Goal: Use online tool/utility: Use online tool/utility

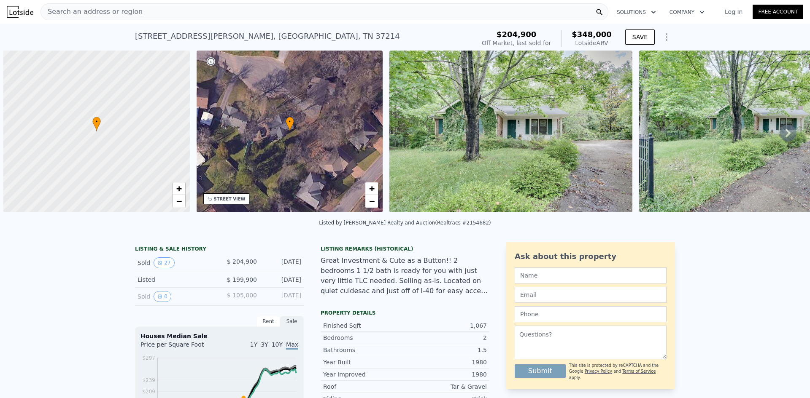
scroll to position [0, 3]
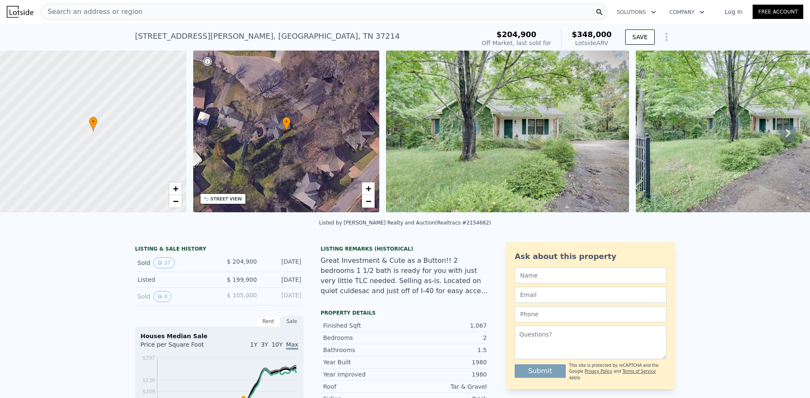
click at [144, 8] on div "Search an address or region" at bounding box center [324, 11] width 568 height 17
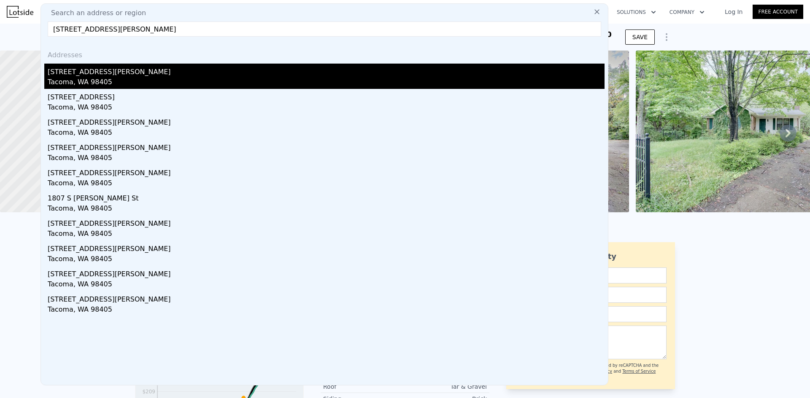
type input "[STREET_ADDRESS][PERSON_NAME]"
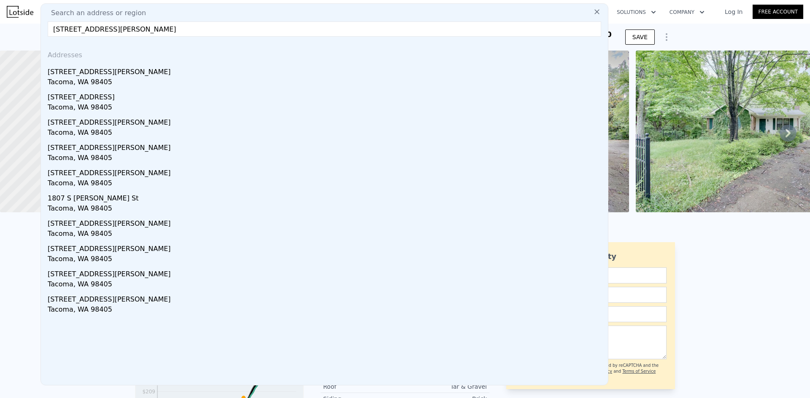
click at [121, 75] on div "[STREET_ADDRESS][PERSON_NAME]" at bounding box center [326, 70] width 557 height 13
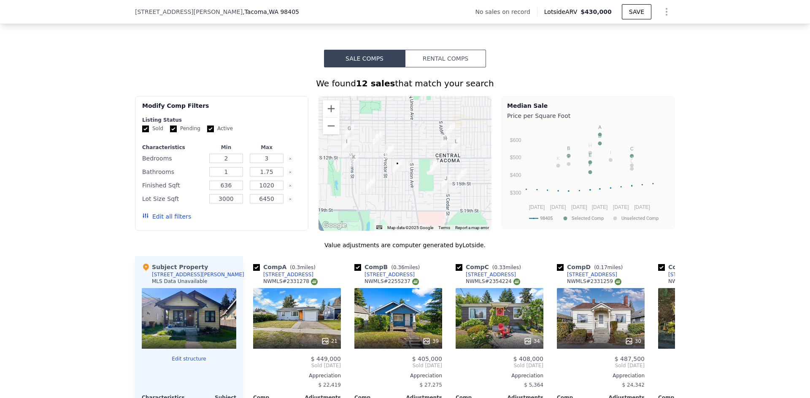
scroll to position [885, 0]
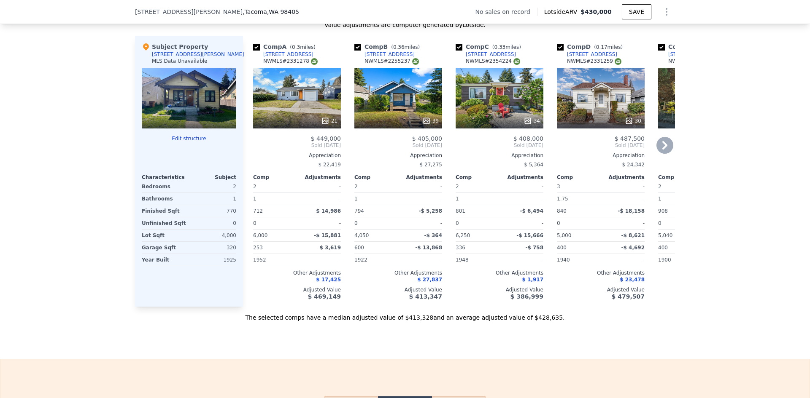
click at [426, 124] on icon at bounding box center [425, 120] width 5 height 5
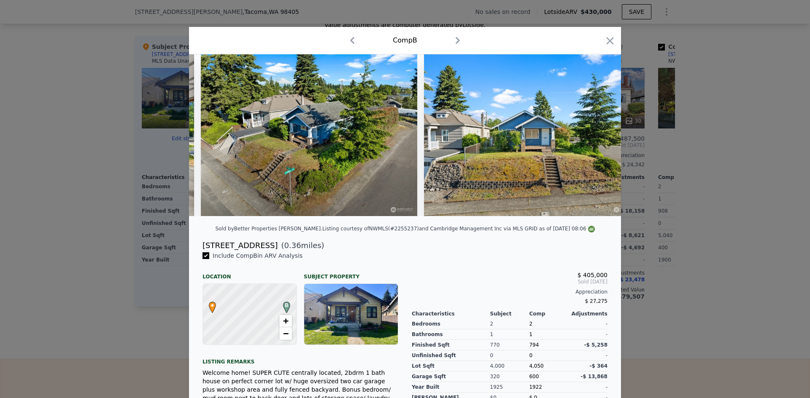
scroll to position [0, 9176]
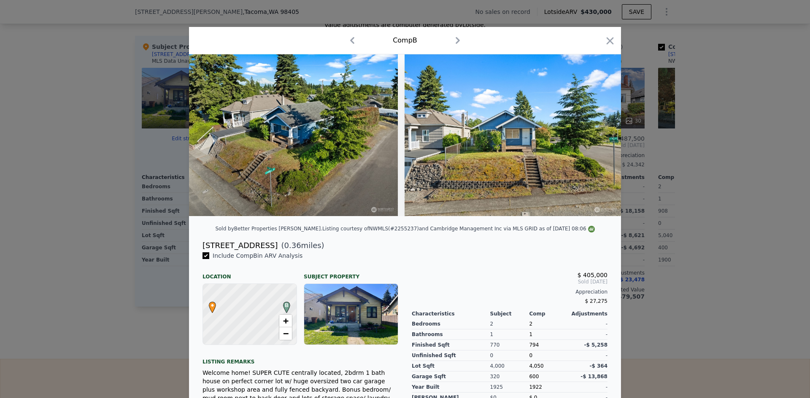
drag, startPoint x: 605, startPoint y: 41, endPoint x: 703, endPoint y: 117, distance: 123.8
click at [605, 40] on icon "button" at bounding box center [610, 41] width 12 height 12
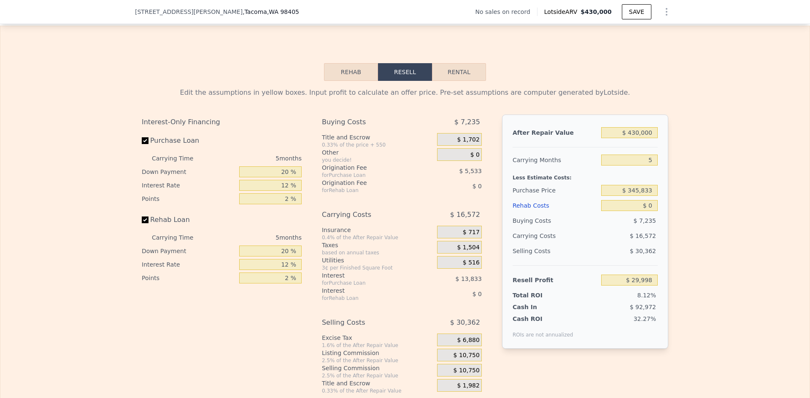
scroll to position [1223, 0]
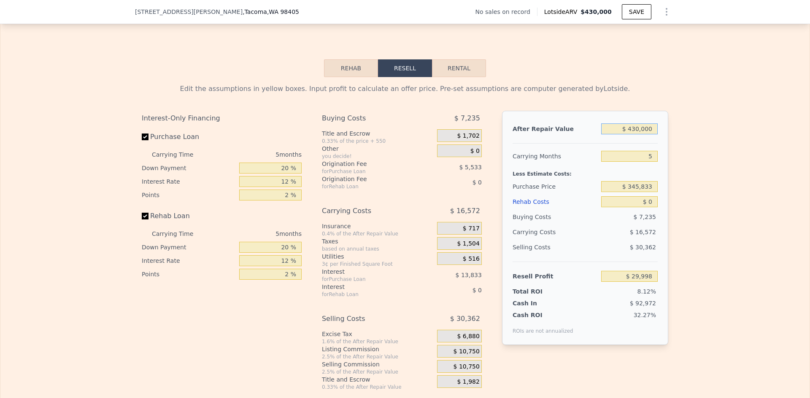
click at [634, 135] on input "$ 430,000" at bounding box center [629, 129] width 57 height 11
drag, startPoint x: 631, startPoint y: 140, endPoint x: 635, endPoint y: 140, distance: 4.6
click at [635, 135] on input "$ 430,000" at bounding box center [629, 129] width 57 height 11
type input "$ 420,000"
type input "$ 20,708"
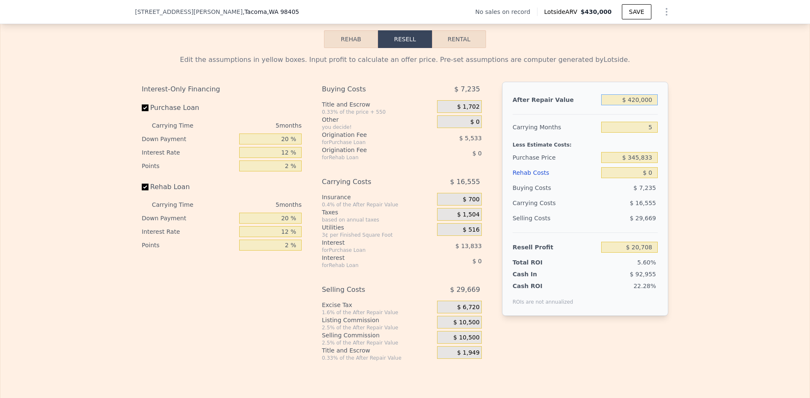
scroll to position [1265, 0]
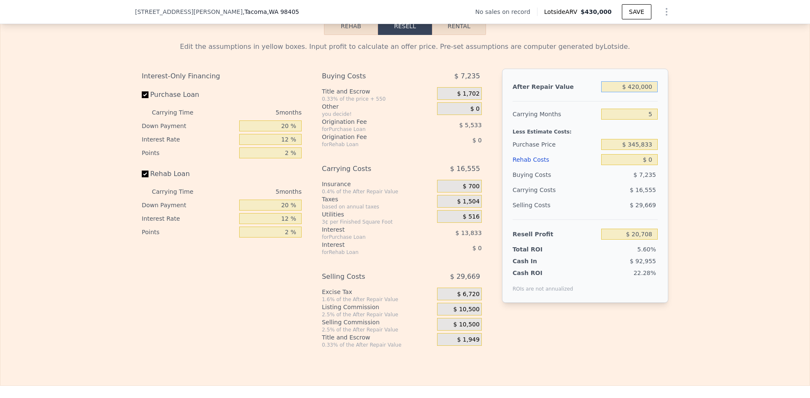
type input "$ 420,000"
click at [651, 165] on input "$ 0" at bounding box center [629, 159] width 57 height 11
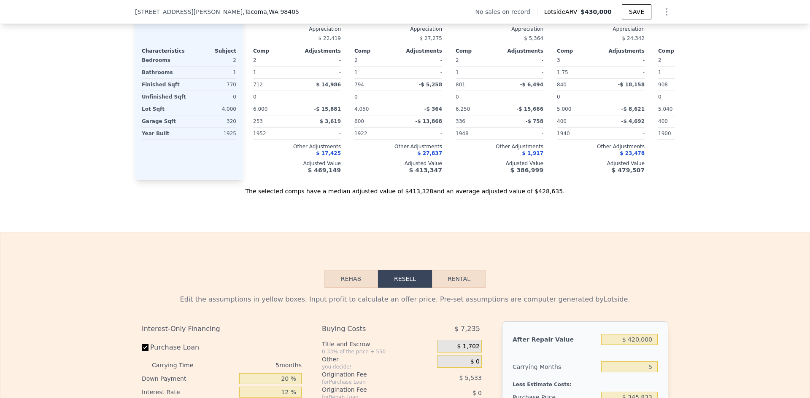
scroll to position [1223, 0]
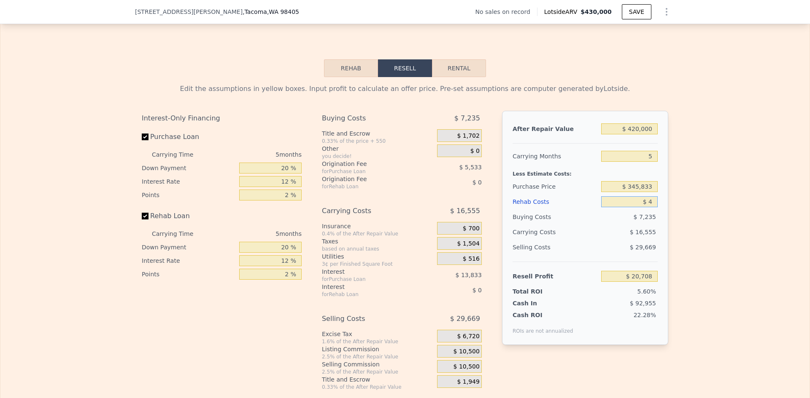
type input "$ 46"
type input "$ 20,661"
type input "$ 46,000"
type input "-$ 27,868"
type input "$ 46,000"
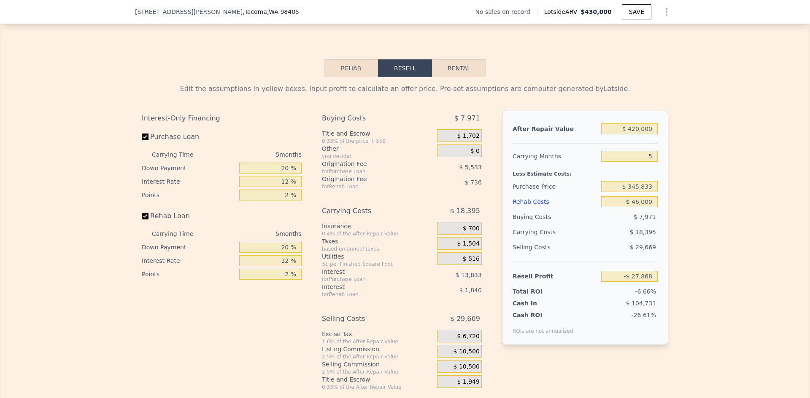
click at [731, 145] on div "Edit the assumptions in yellow boxes. Input profit to calculate an offer price.…" at bounding box center [404, 234] width 809 height 314
click at [640, 192] on input "$ 345,833" at bounding box center [629, 186] width 57 height 11
type input "$ 300,000"
click at [680, 200] on div "Edit the assumptions in yellow boxes. Input profit to calculate an offer price.…" at bounding box center [404, 234] width 809 height 314
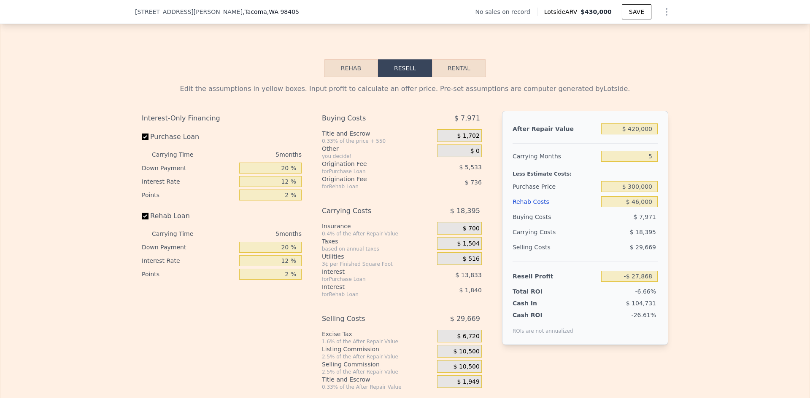
type input "$ 20,686"
drag, startPoint x: 628, startPoint y: 199, endPoint x: 635, endPoint y: 199, distance: 6.3
click at [635, 192] on input "$ 300,000" at bounding box center [629, 186] width 57 height 11
type input "$ 280,000"
click at [717, 196] on div "Edit the assumptions in yellow boxes. Input profit to calculate an offer price.…" at bounding box center [404, 234] width 809 height 314
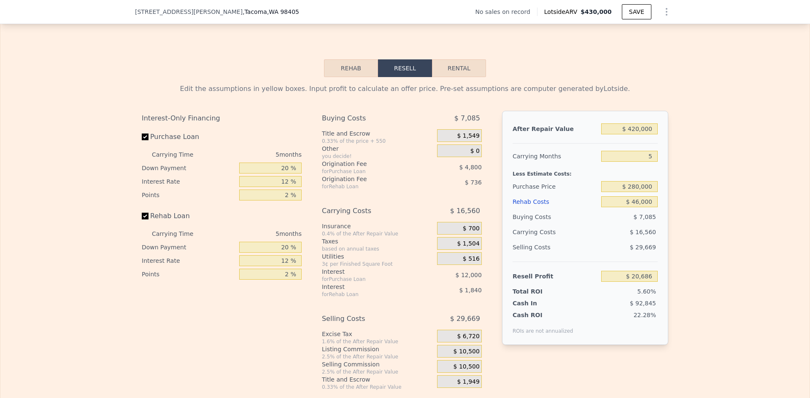
type input "$ 41,873"
drag, startPoint x: 632, startPoint y: 199, endPoint x: 639, endPoint y: 196, distance: 8.1
click at [638, 192] on input "$ 280,000" at bounding box center [629, 186] width 57 height 11
type input "$ 290,000"
click at [694, 195] on div "Edit the assumptions in yellow boxes. Input profit to calculate an offer price.…" at bounding box center [404, 234] width 809 height 314
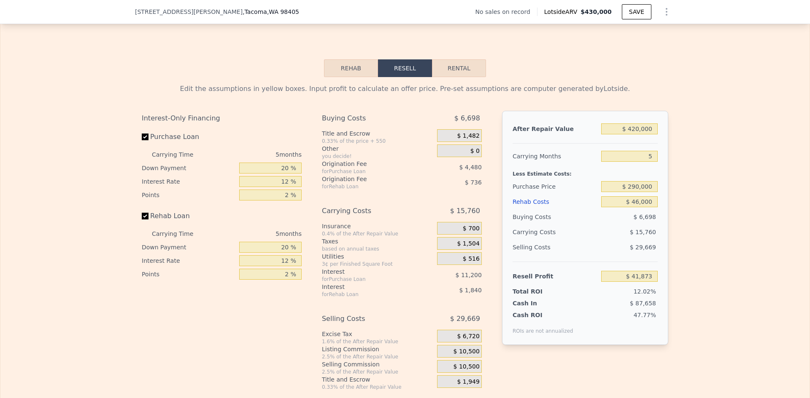
type input "$ 31,279"
drag, startPoint x: 631, startPoint y: 200, endPoint x: 636, endPoint y: 200, distance: 5.1
click at [636, 192] on input "$ 290,000" at bounding box center [629, 186] width 57 height 11
type input "$ 280,000"
click at [707, 196] on div "Edit the assumptions in yellow boxes. Input profit to calculate an offer price.…" at bounding box center [404, 234] width 809 height 314
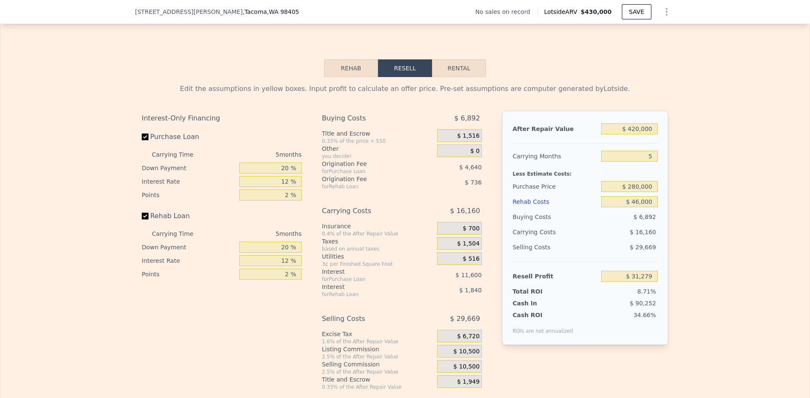
type input "$ 41,873"
click at [638, 192] on input "$ 280,000" at bounding box center [629, 186] width 57 height 11
type input "$ 285,000"
click at [676, 196] on div "Edit the assumptions in yellow boxes. Input profit to calculate an offer price.…" at bounding box center [404, 234] width 809 height 314
type input "$ 36,576"
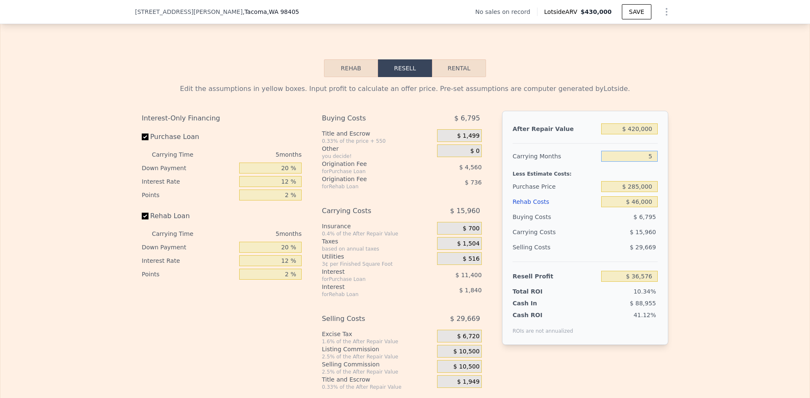
click at [645, 162] on input "5" at bounding box center [629, 156] width 57 height 11
type input "3"
type input "$ 42,961"
type input "3"
click at [692, 182] on div "Edit the assumptions in yellow boxes. Input profit to calculate an offer price.…" at bounding box center [404, 234] width 809 height 314
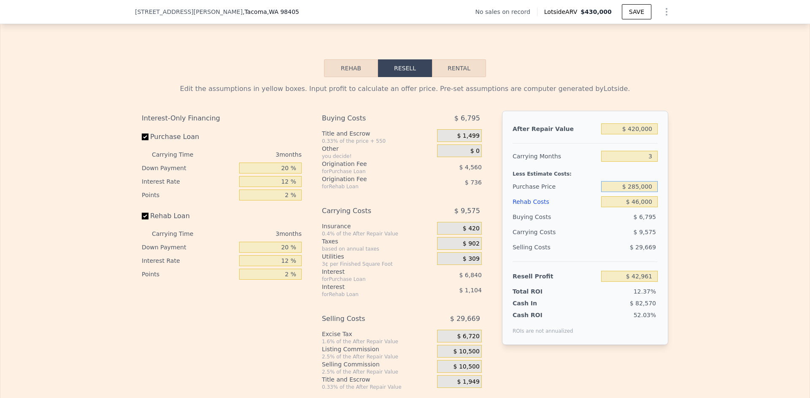
click at [638, 192] on input "$ 285,000" at bounding box center [629, 186] width 57 height 11
type input "$ 290,000"
click at [689, 195] on div "Edit the assumptions in yellow boxes. Input profit to calculate an offer price.…" at bounding box center [404, 234] width 809 height 314
type input "$ 37,744"
click at [633, 192] on input "$ 290,000" at bounding box center [629, 186] width 57 height 11
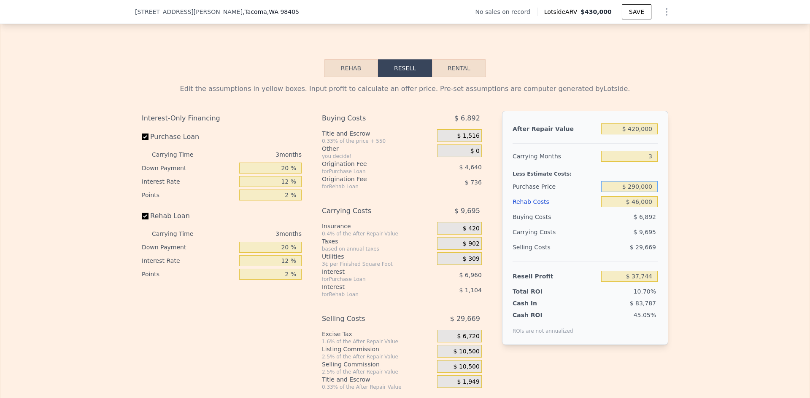
click at [633, 192] on input "$ 290,000" at bounding box center [629, 186] width 57 height 11
click at [634, 192] on input "$ 290,000" at bounding box center [629, 186] width 57 height 11
type input "$ 250,000"
click at [687, 197] on div "Edit the assumptions in yellow boxes. Input profit to calculate an offer price.…" at bounding box center [404, 234] width 809 height 314
type input "$ 79,477"
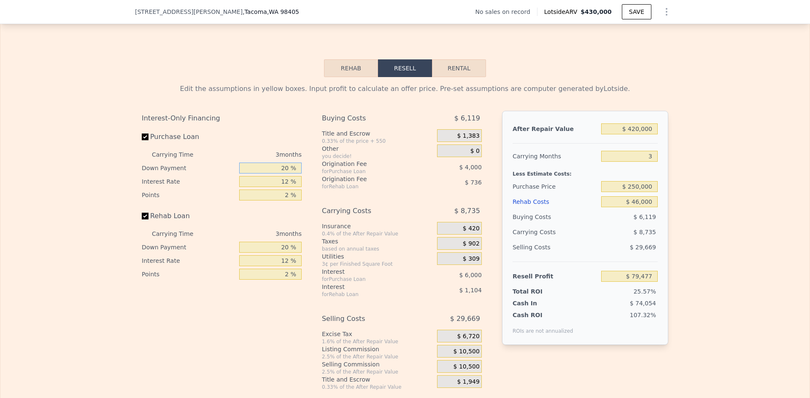
click at [284, 174] on input "20 %" at bounding box center [270, 168] width 62 height 11
type input "$ 430,000"
type input "5"
type input "$ 0"
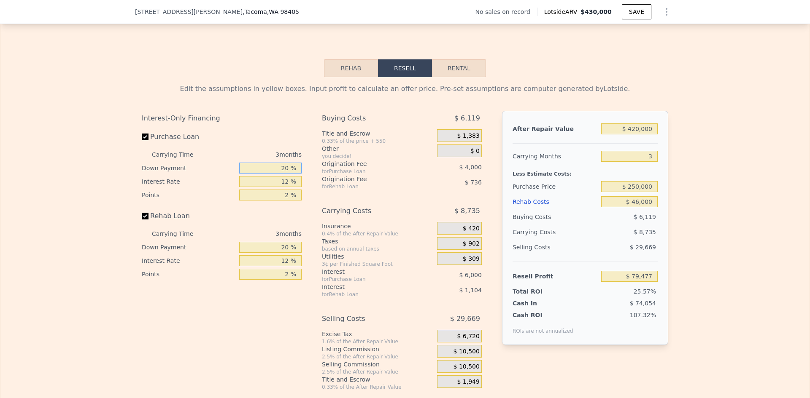
type input "$ 29,998"
